Goal: Ask a question

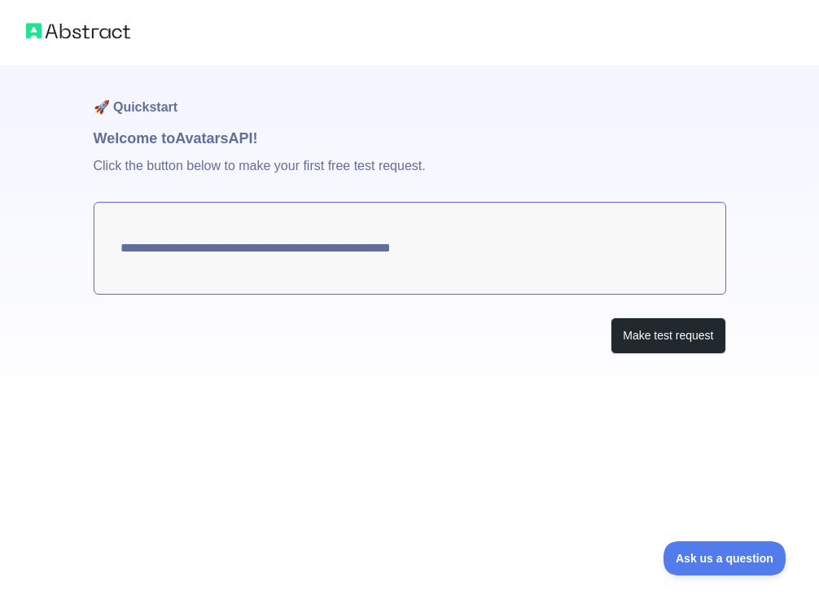
click at [227, 417] on div "**********" at bounding box center [410, 242] width 632 height 354
click at [662, 338] on button "Make test request" at bounding box center [667, 335] width 115 height 37
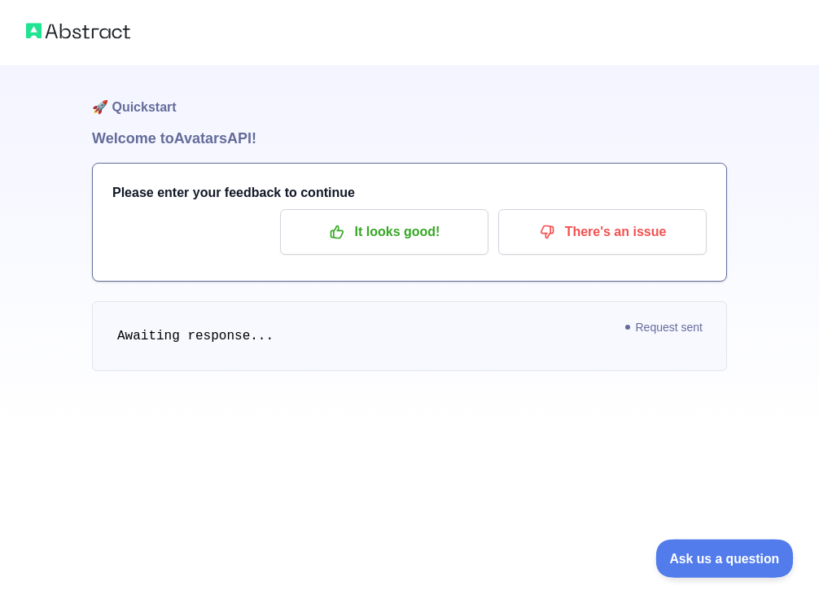
click at [707, 559] on span "Ask us a question" at bounding box center [716, 555] width 122 height 11
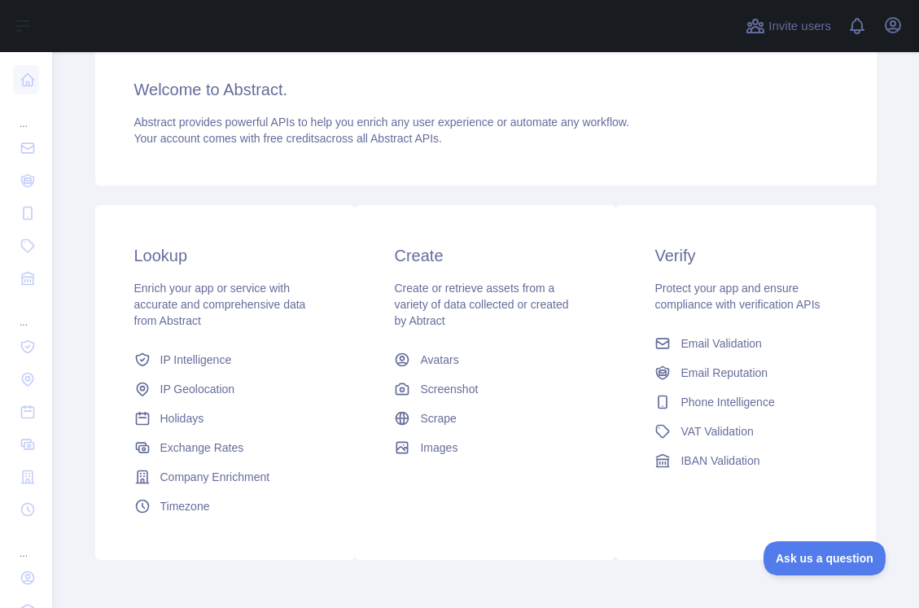
scroll to position [203, 0]
